Goal: Ask a question

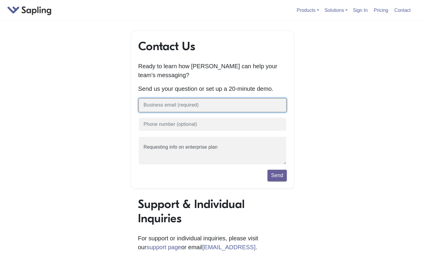
click at [211, 107] on input "text" at bounding box center [212, 105] width 149 height 15
type input "awooldridge@stbarts.co.uk"
type input "01635576334"
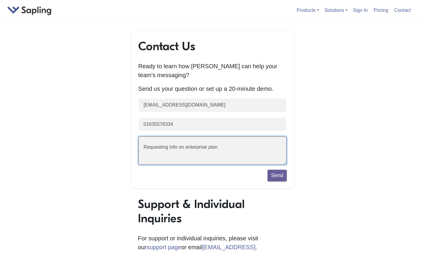
click at [244, 148] on textarea "Requesting info on enterprise plan" at bounding box center [212, 150] width 149 height 29
drag, startPoint x: 230, startPoint y: 149, endPoint x: 142, endPoint y: 150, distance: 88.8
click at [142, 150] on textarea "Requesting info on enterprise plan" at bounding box center [212, 150] width 149 height 29
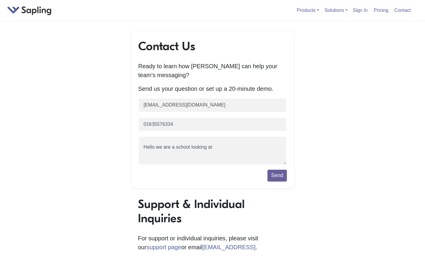
click at [66, 63] on div "Contact Us Ready to learn how Sapling can help your team's messaging? Send us y…" at bounding box center [212, 210] width 339 height 359
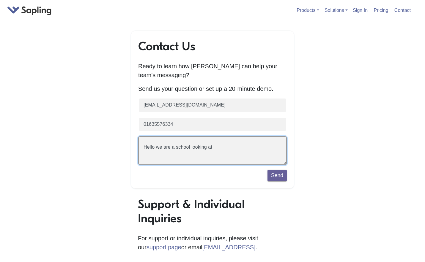
click at [218, 149] on textarea "Requesting info on enterprise plan" at bounding box center [212, 150] width 149 height 29
click at [261, 157] on textarea "Requesting info on enterprise plan" at bounding box center [212, 150] width 149 height 29
type textarea "Hello we are a school looking at AI detection software, key bit really is what …"
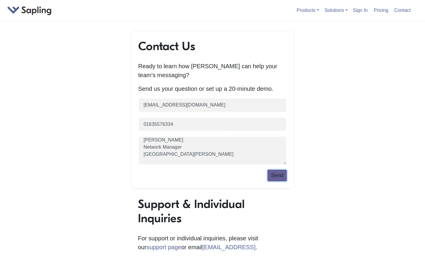
click at [282, 179] on button "Send" at bounding box center [276, 175] width 19 height 11
